Goal: Transaction & Acquisition: Purchase product/service

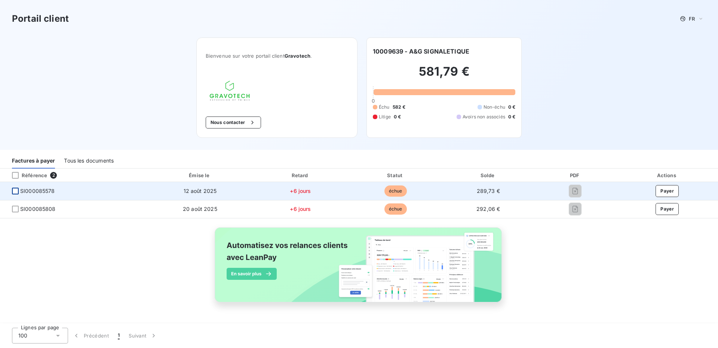
click at [16, 193] on div at bounding box center [15, 190] width 7 height 7
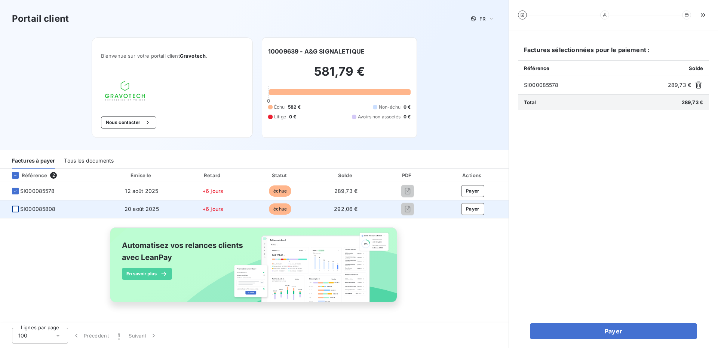
click at [15, 211] on div at bounding box center [15, 208] width 7 height 7
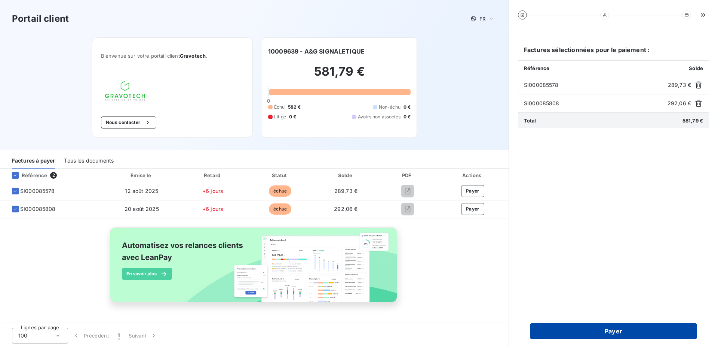
click at [611, 337] on button "Payer" at bounding box center [613, 331] width 167 height 16
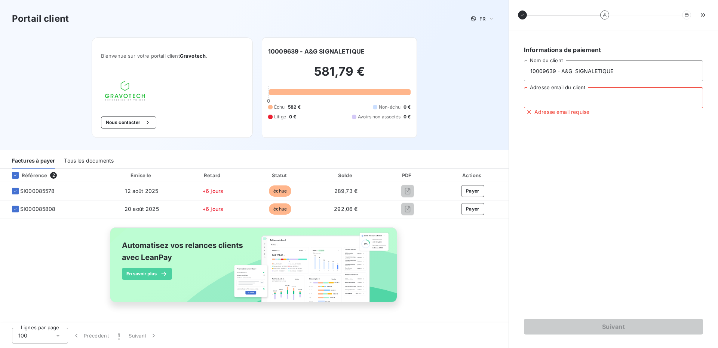
click at [544, 98] on input "Adresse email du client" at bounding box center [613, 97] width 179 height 21
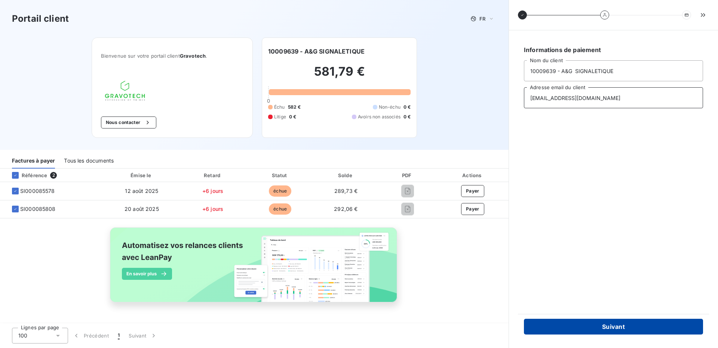
type input "ag-signaletique@orange.fr"
click at [639, 328] on button "Suivant" at bounding box center [613, 326] width 179 height 16
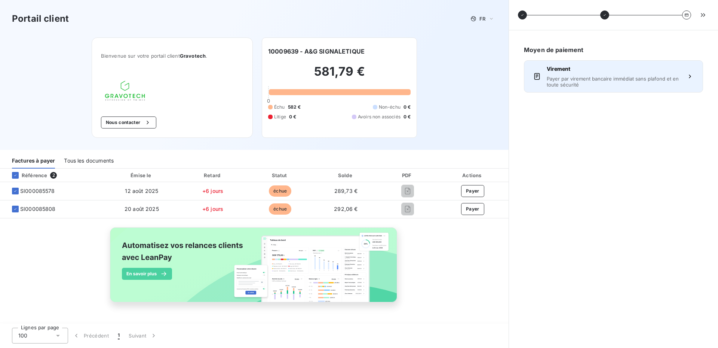
click at [590, 82] on span "Payer par virement bancaire immédiat sans plafond et en toute sécurité" at bounding box center [614, 82] width 134 height 12
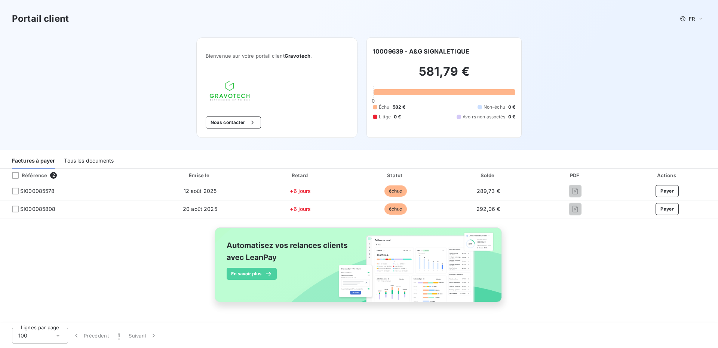
click at [145, 42] on div "Portail client FR Bienvenue sur votre portail client Gravotech . Nous contacter…" at bounding box center [359, 75] width 718 height 150
